Goal: Task Accomplishment & Management: Use online tool/utility

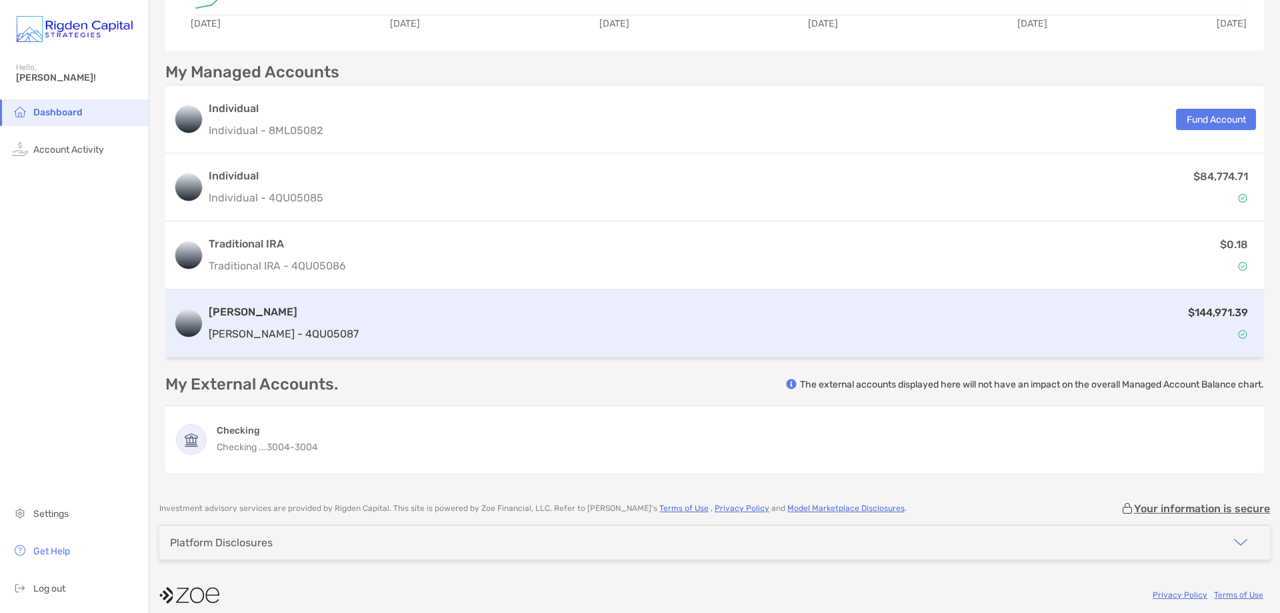
scroll to position [306, 0]
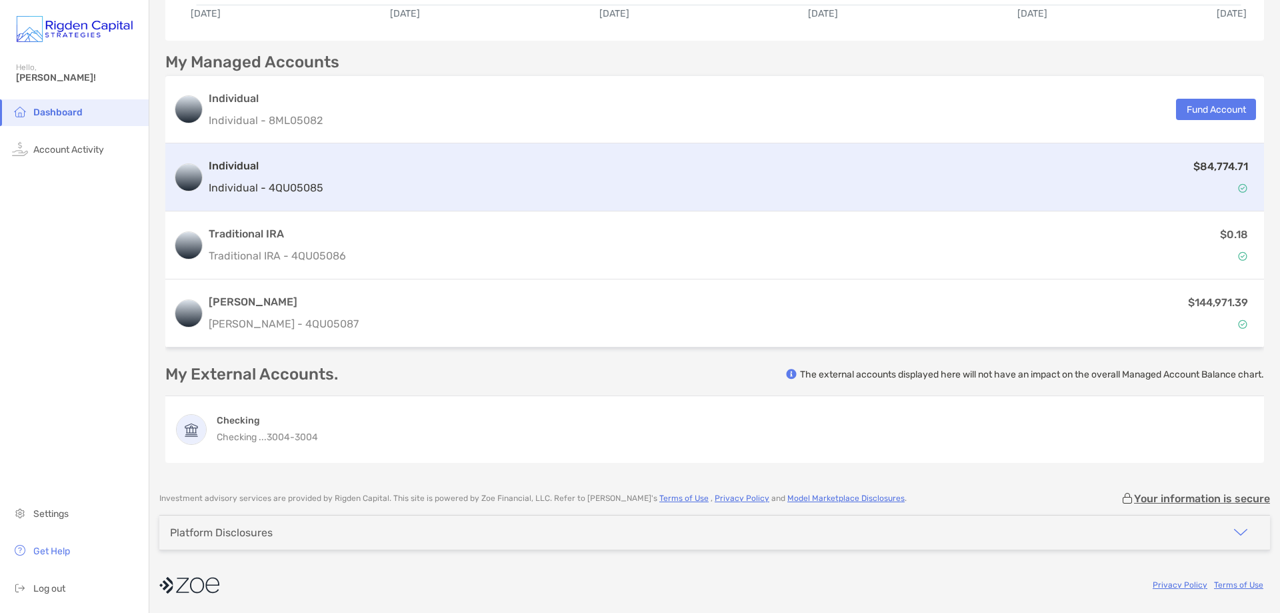
click at [313, 172] on h3 "Individual" at bounding box center [266, 166] width 115 height 16
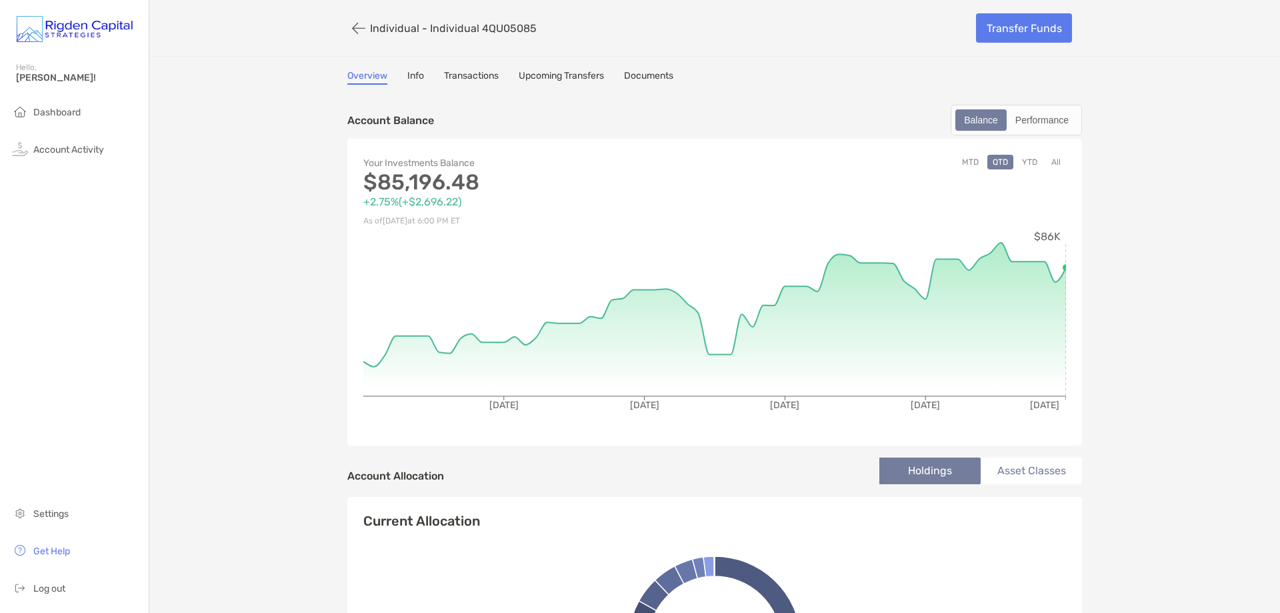
click at [409, 74] on link "Info" at bounding box center [415, 77] width 17 height 15
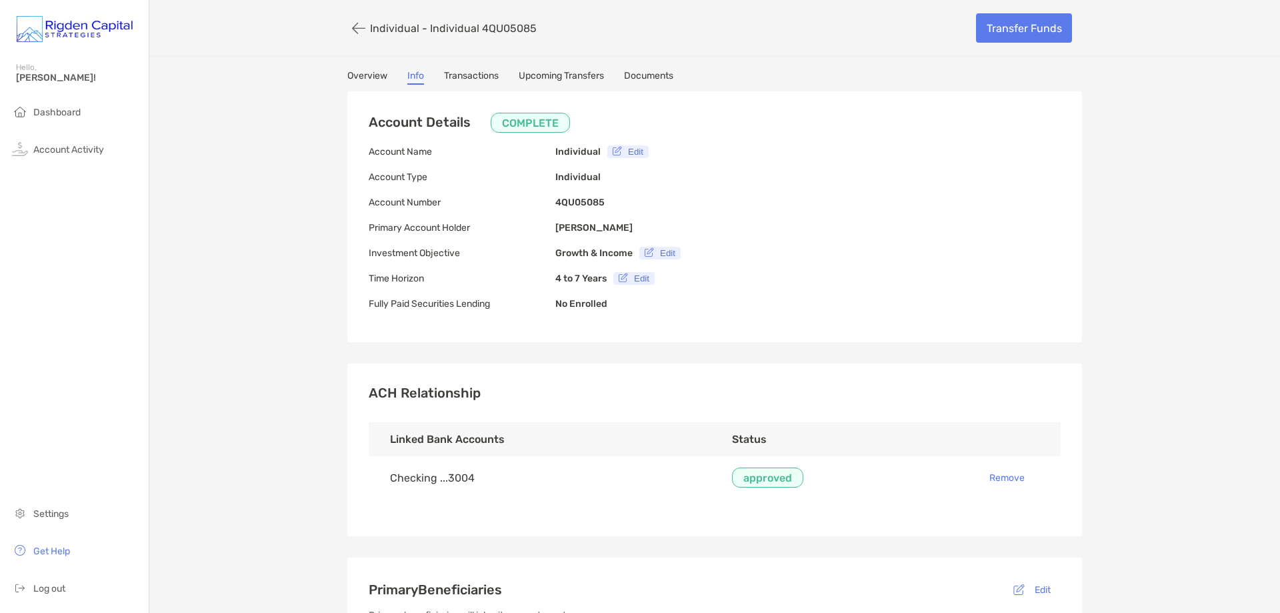
click at [482, 72] on link "Transactions" at bounding box center [471, 77] width 55 height 15
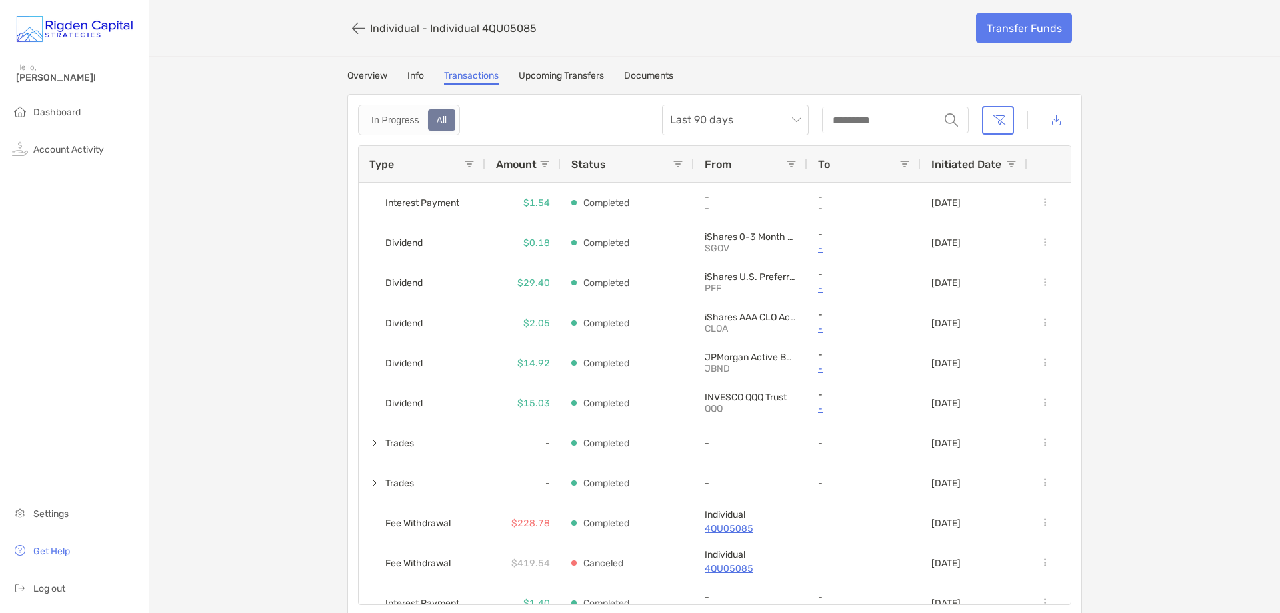
click at [577, 75] on link "Upcoming Transfers" at bounding box center [561, 77] width 85 height 15
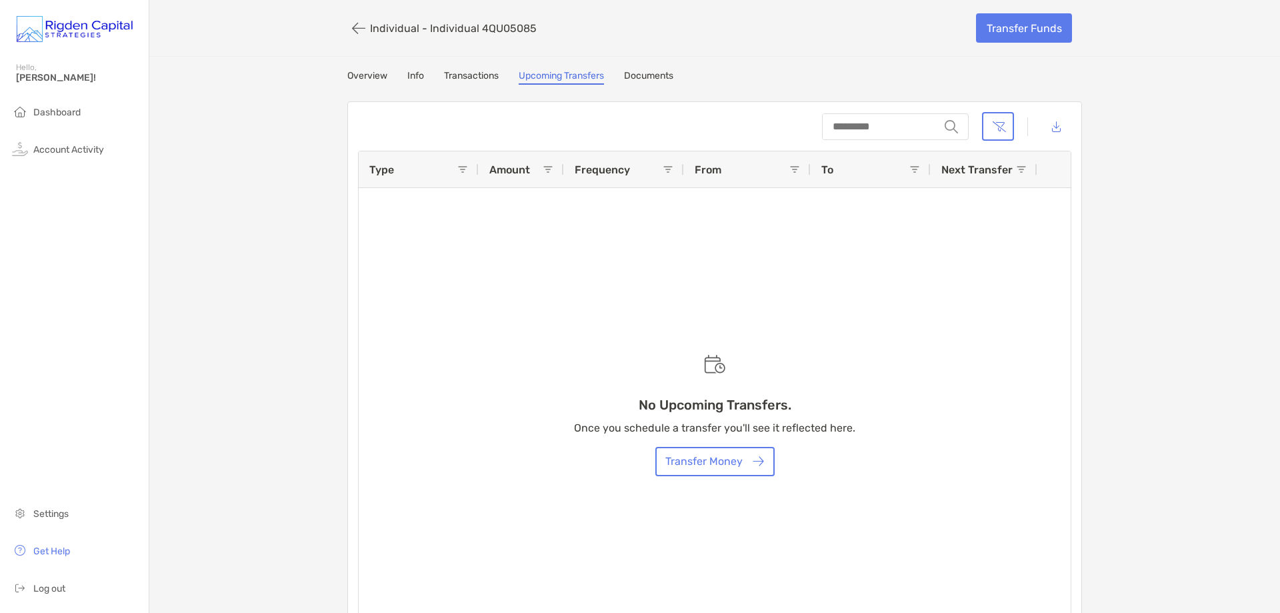
click at [655, 75] on link "Documents" at bounding box center [648, 77] width 49 height 15
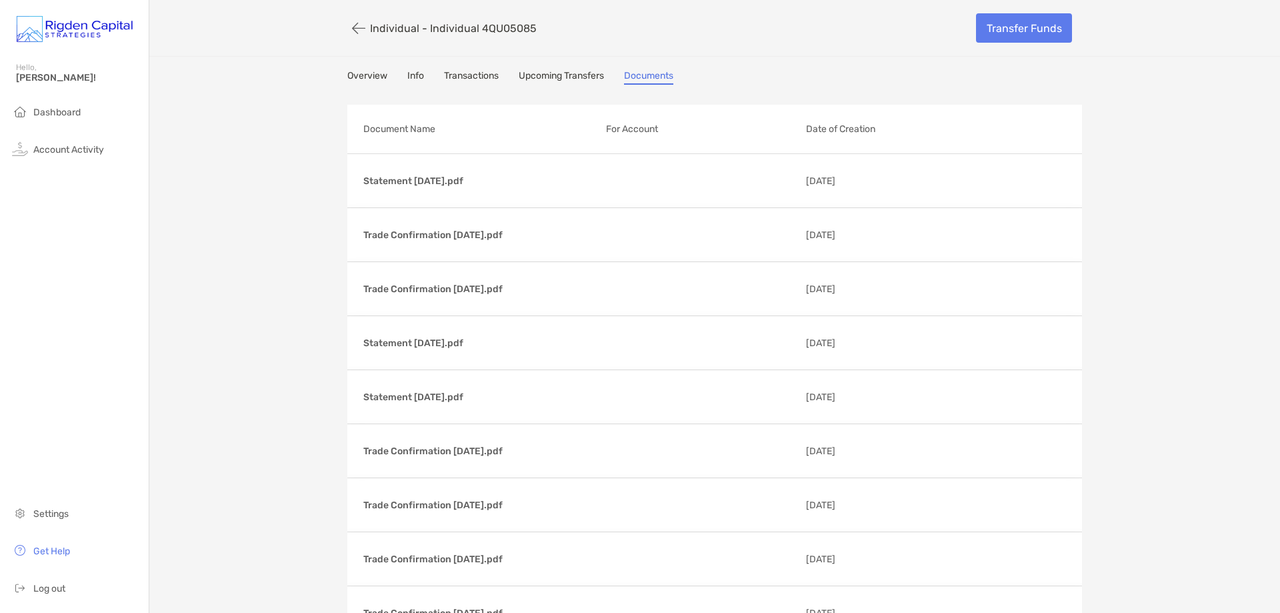
click at [375, 73] on link "Overview" at bounding box center [367, 77] width 40 height 15
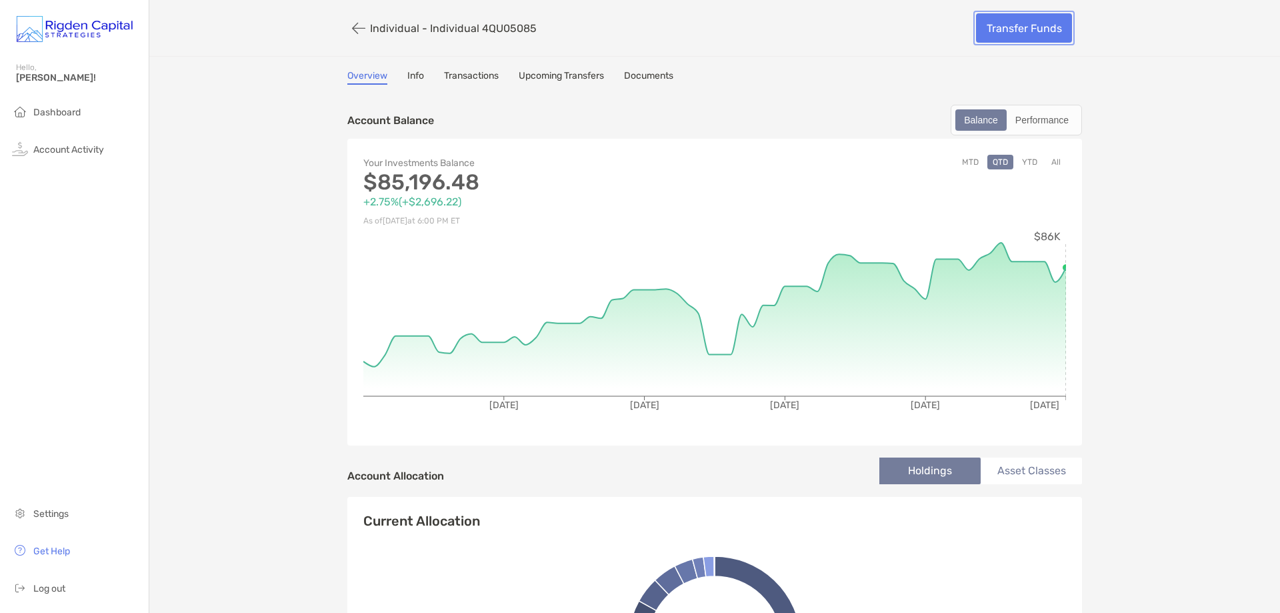
click at [1025, 26] on link "Transfer Funds" at bounding box center [1024, 27] width 96 height 29
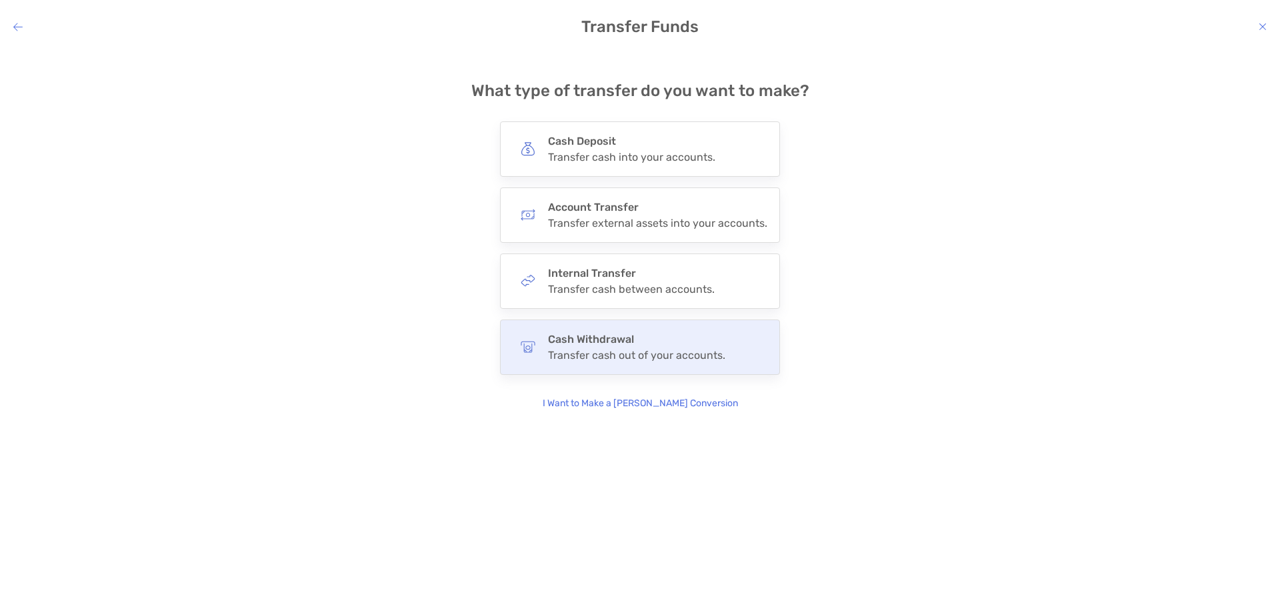
click at [586, 346] on div "Cash Withdrawal Transfer cash out of your accounts." at bounding box center [636, 347] width 177 height 29
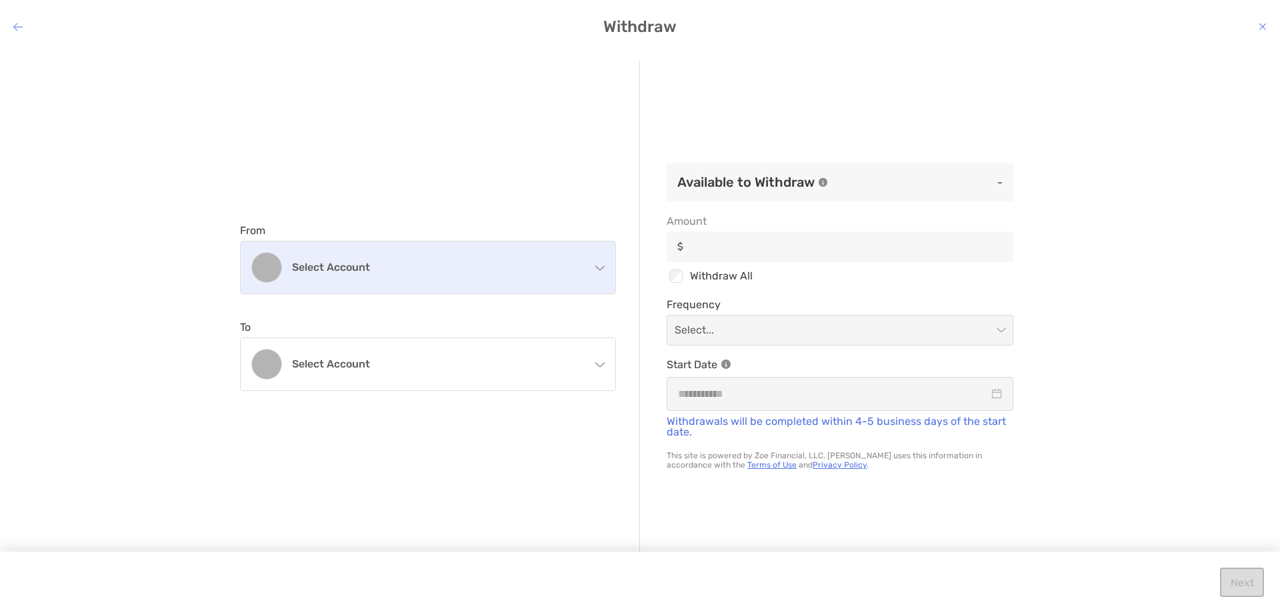
click at [365, 273] on div "Select account" at bounding box center [428, 267] width 375 height 52
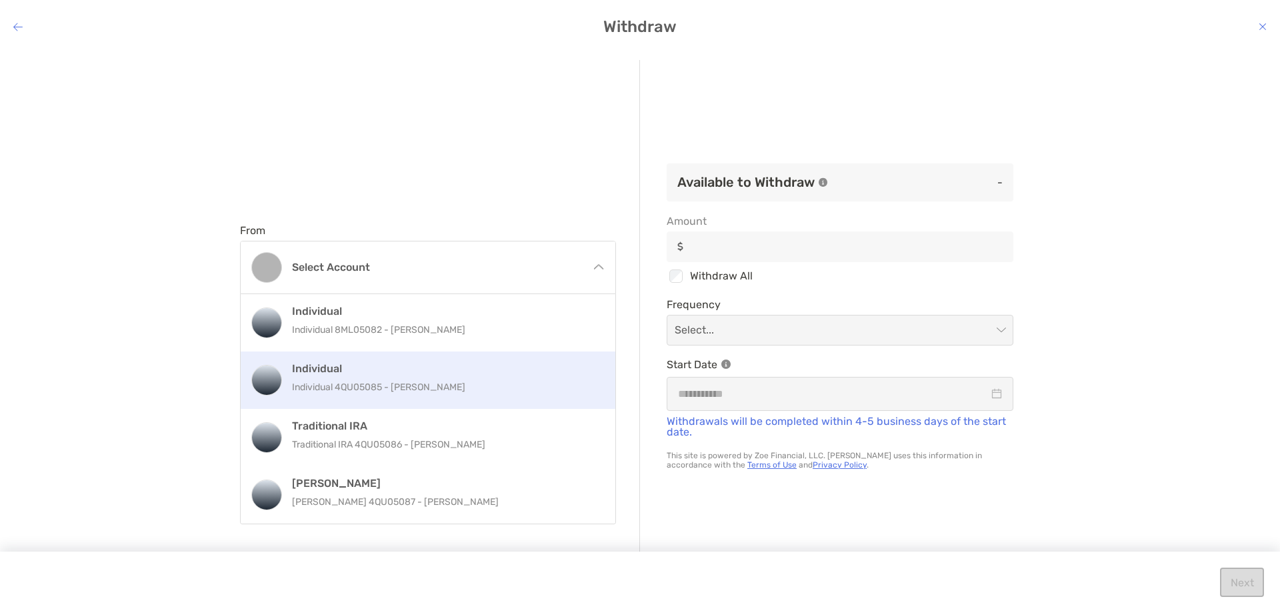
click at [345, 377] on div "Individual Individual 4QU05085 - [PERSON_NAME]" at bounding box center [442, 380] width 301 height 36
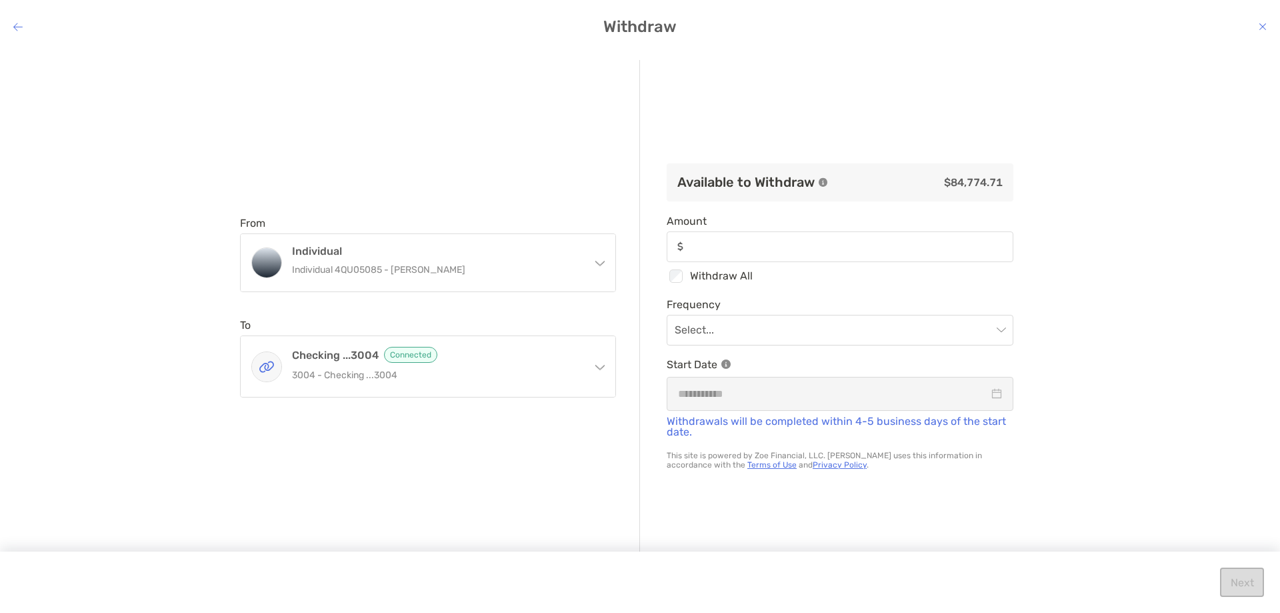
click at [801, 253] on div "modal" at bounding box center [840, 246] width 347 height 31
click at [801, 252] on input "Amount" at bounding box center [850, 246] width 323 height 11
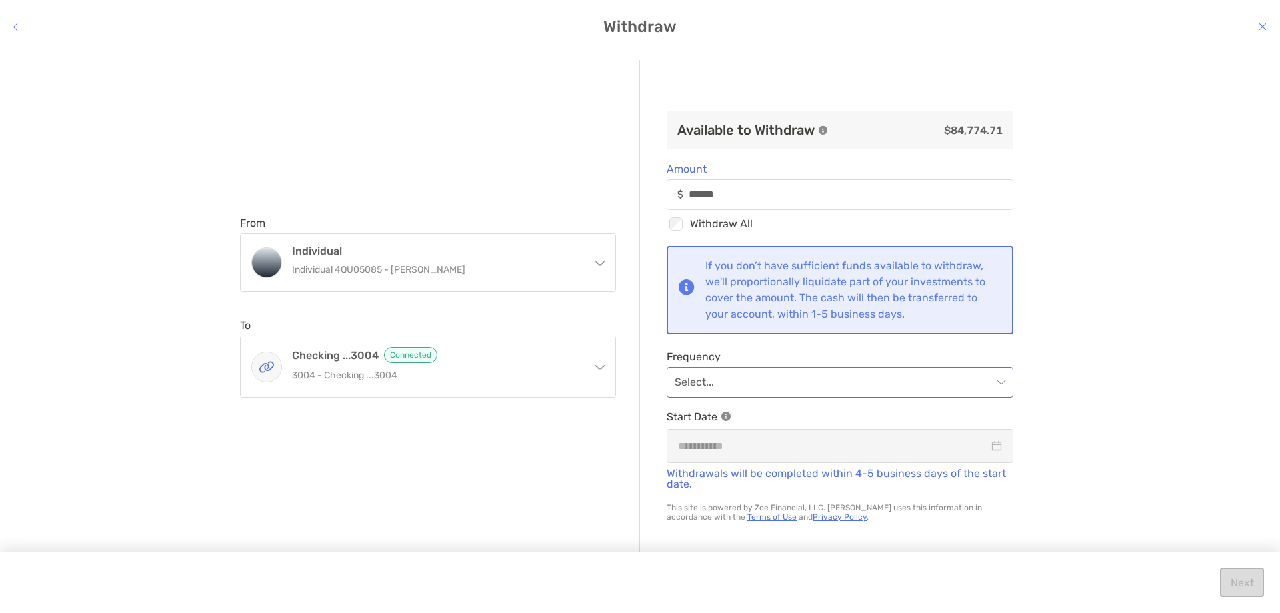
click at [786, 377] on input "modal" at bounding box center [833, 381] width 317 height 29
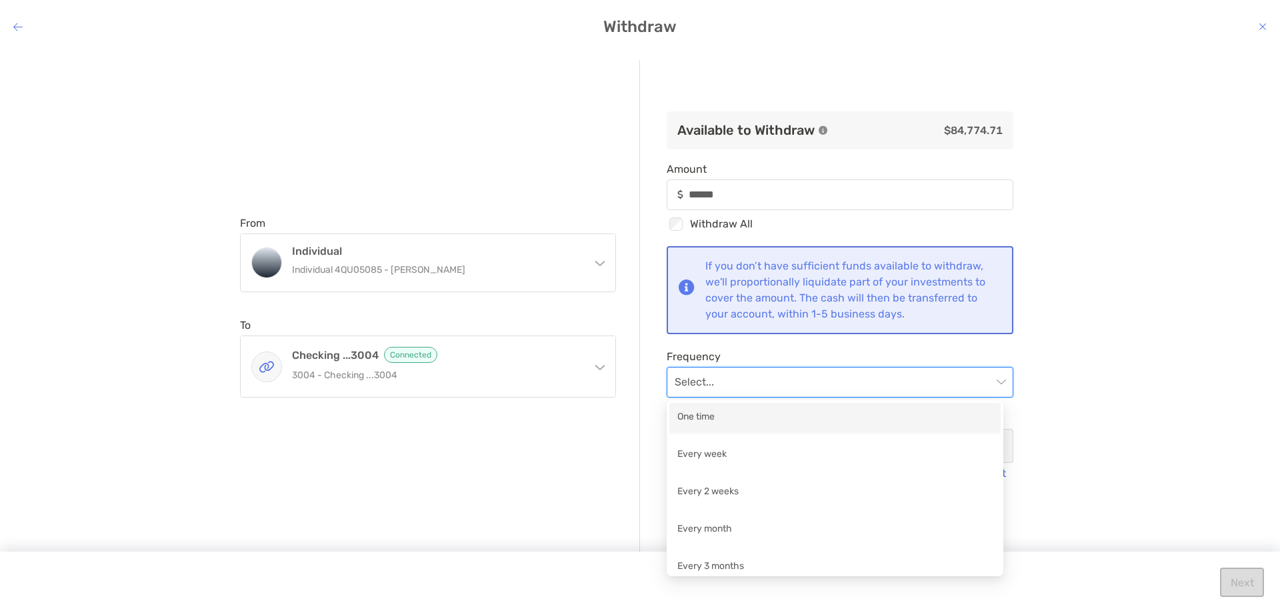
click at [689, 411] on div "One time" at bounding box center [834, 417] width 315 height 17
type input "******"
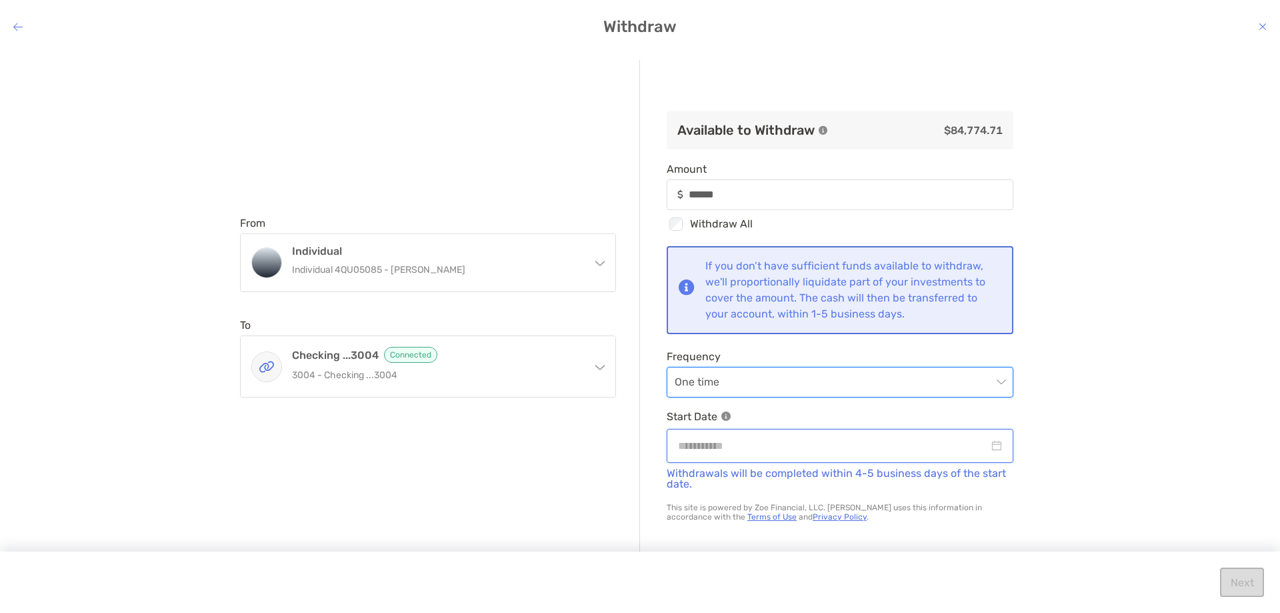
click at [783, 445] on input "modal" at bounding box center [833, 445] width 311 height 17
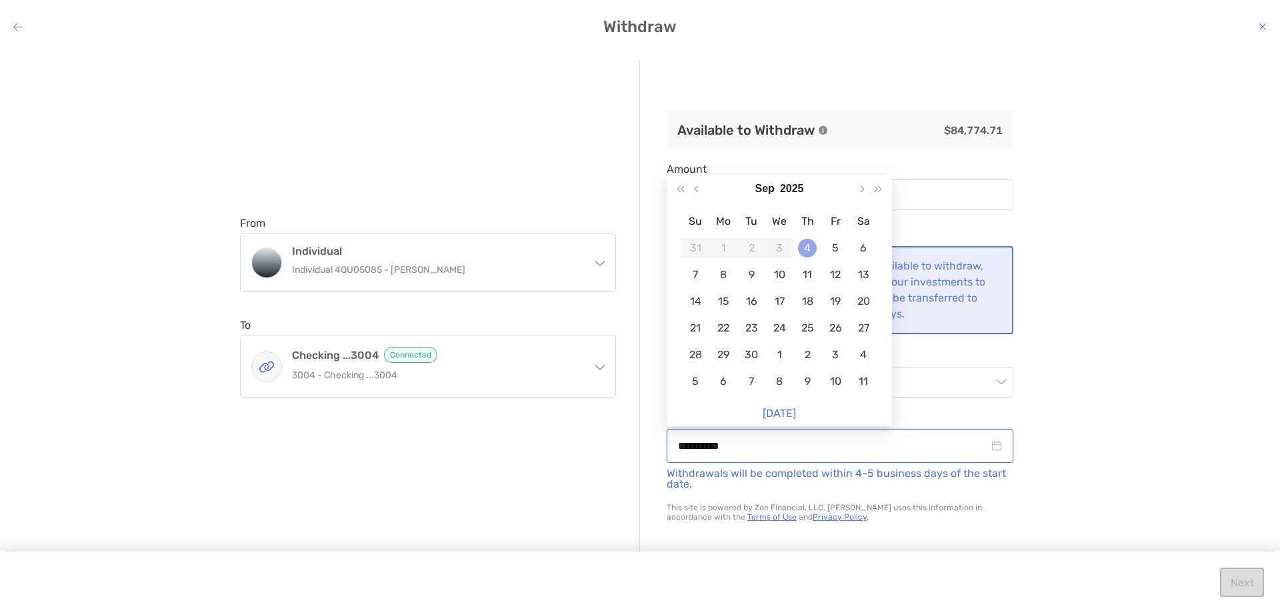
type input "**********"
click at [811, 243] on div "4" at bounding box center [807, 248] width 19 height 19
type input "******"
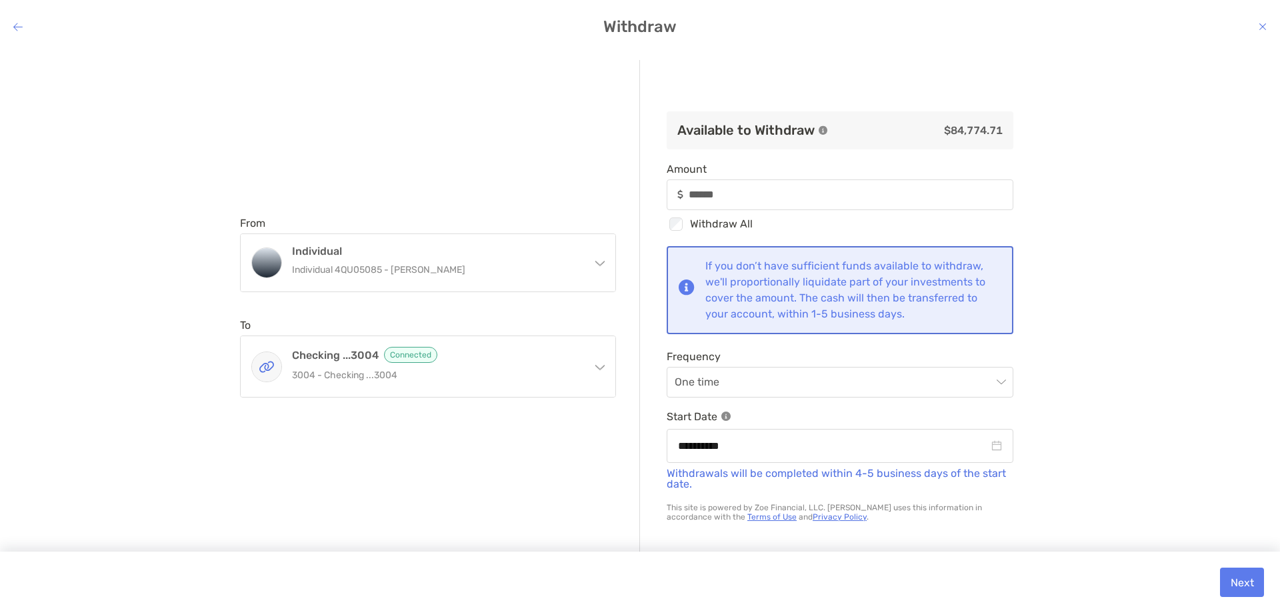
click at [1105, 338] on div "**********" at bounding box center [640, 320] width 1280 height 543
click at [1251, 580] on button "Next" at bounding box center [1242, 581] width 44 height 29
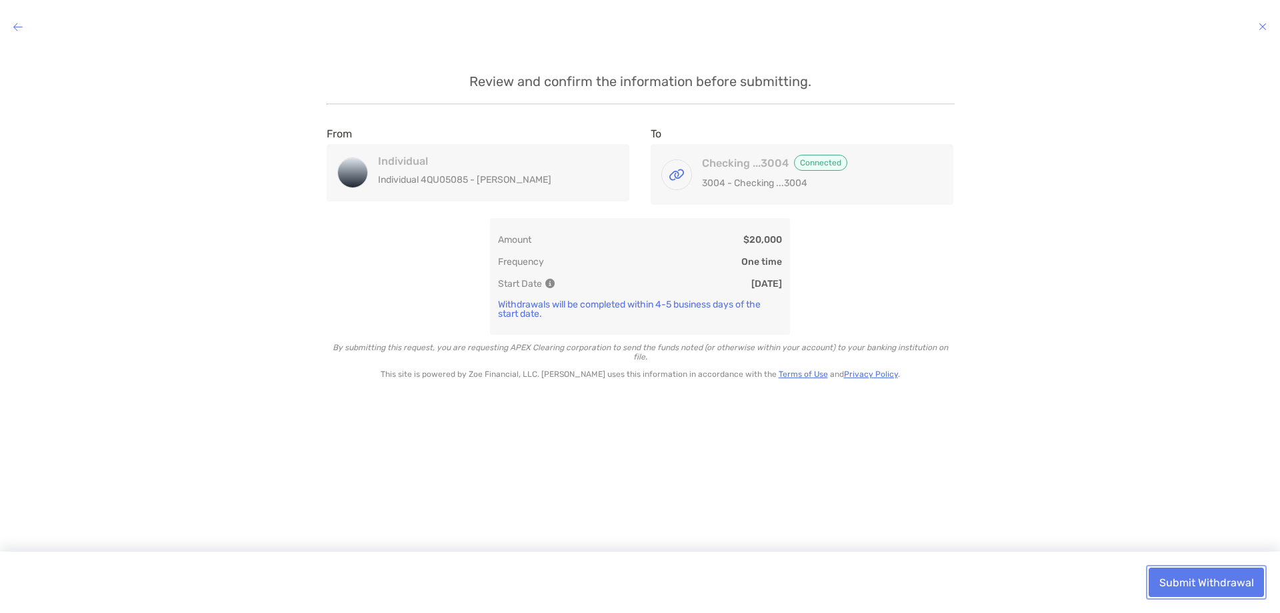
click at [1199, 587] on button "Submit Withdrawal" at bounding box center [1206, 581] width 115 height 29
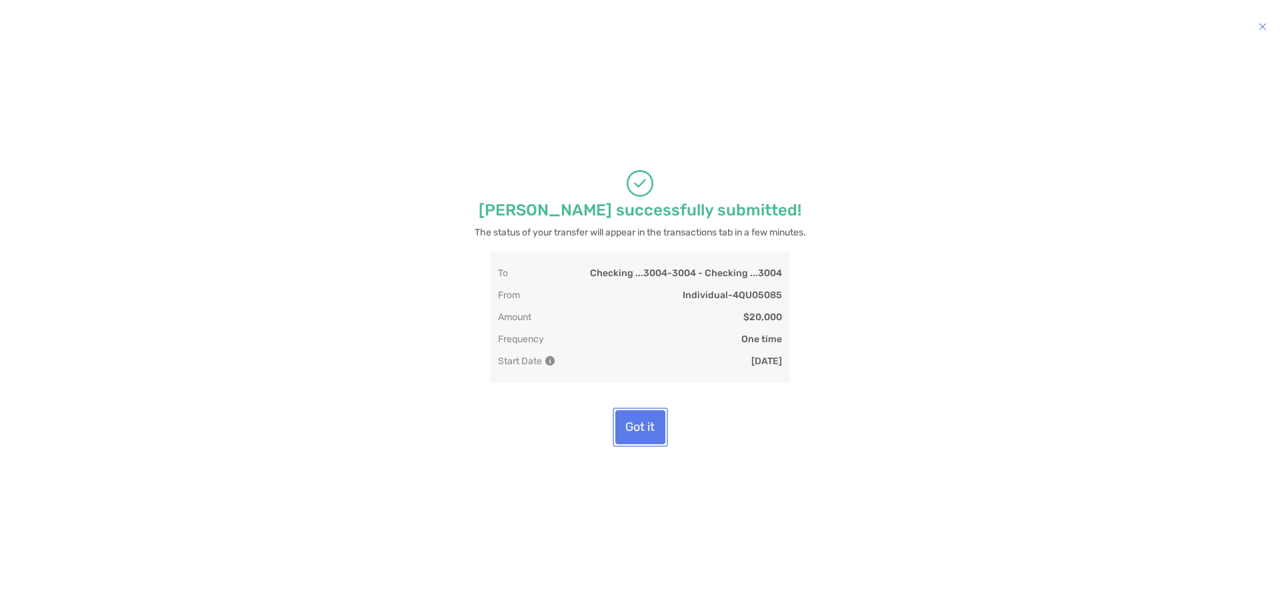
click at [642, 423] on button "Got it" at bounding box center [640, 427] width 50 height 34
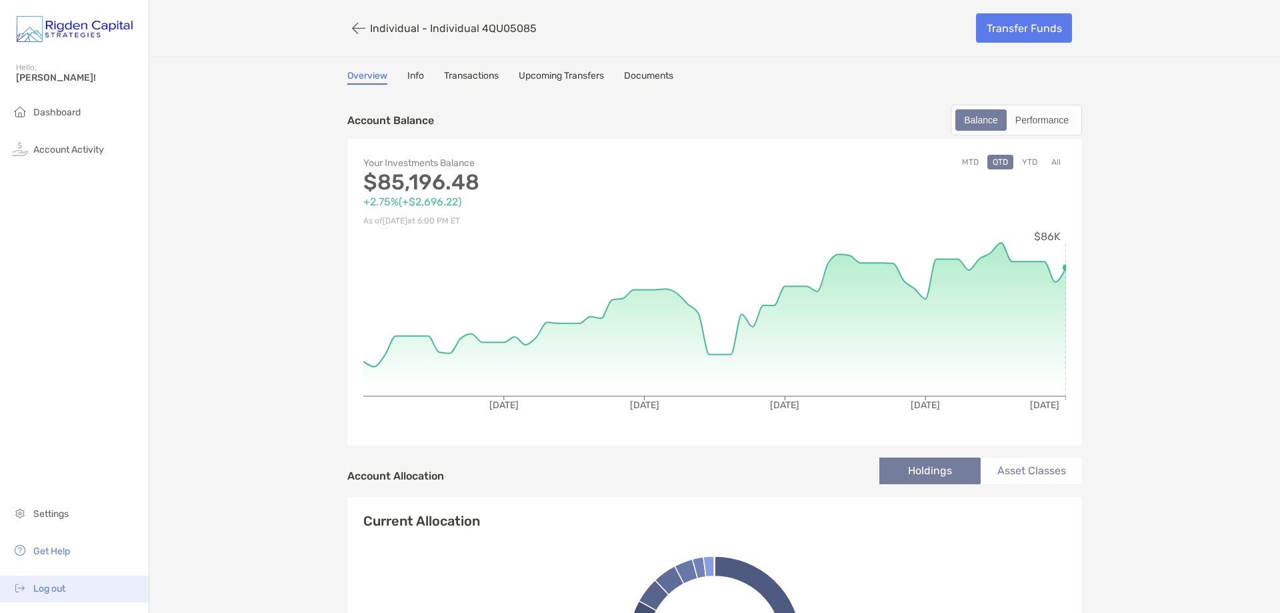
click at [58, 585] on span "Log out" at bounding box center [49, 588] width 32 height 11
click at [53, 588] on span "Log out" at bounding box center [49, 588] width 32 height 11
